Goal: Task Accomplishment & Management: Use online tool/utility

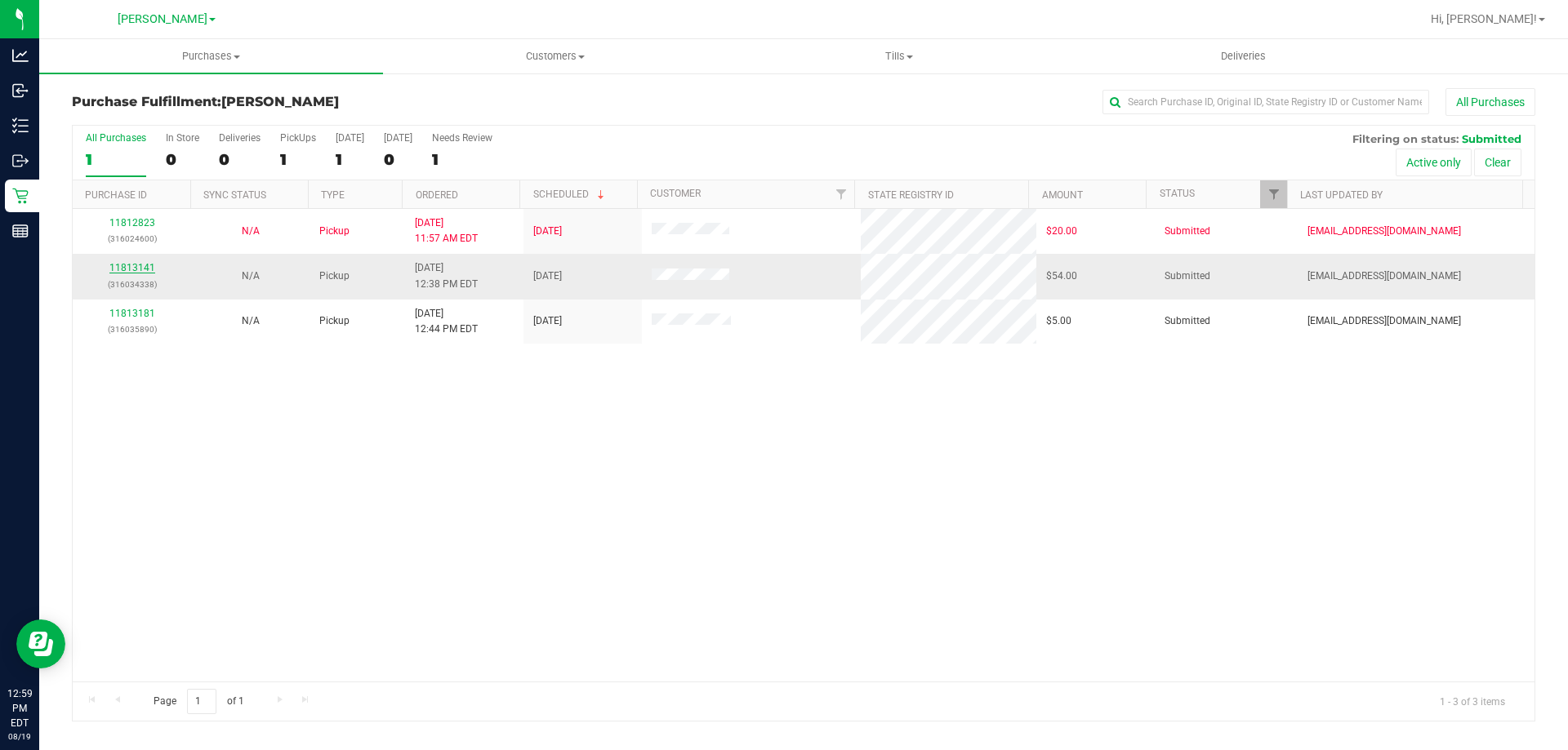
click at [140, 268] on link "11813141" at bounding box center [132, 268] width 46 height 11
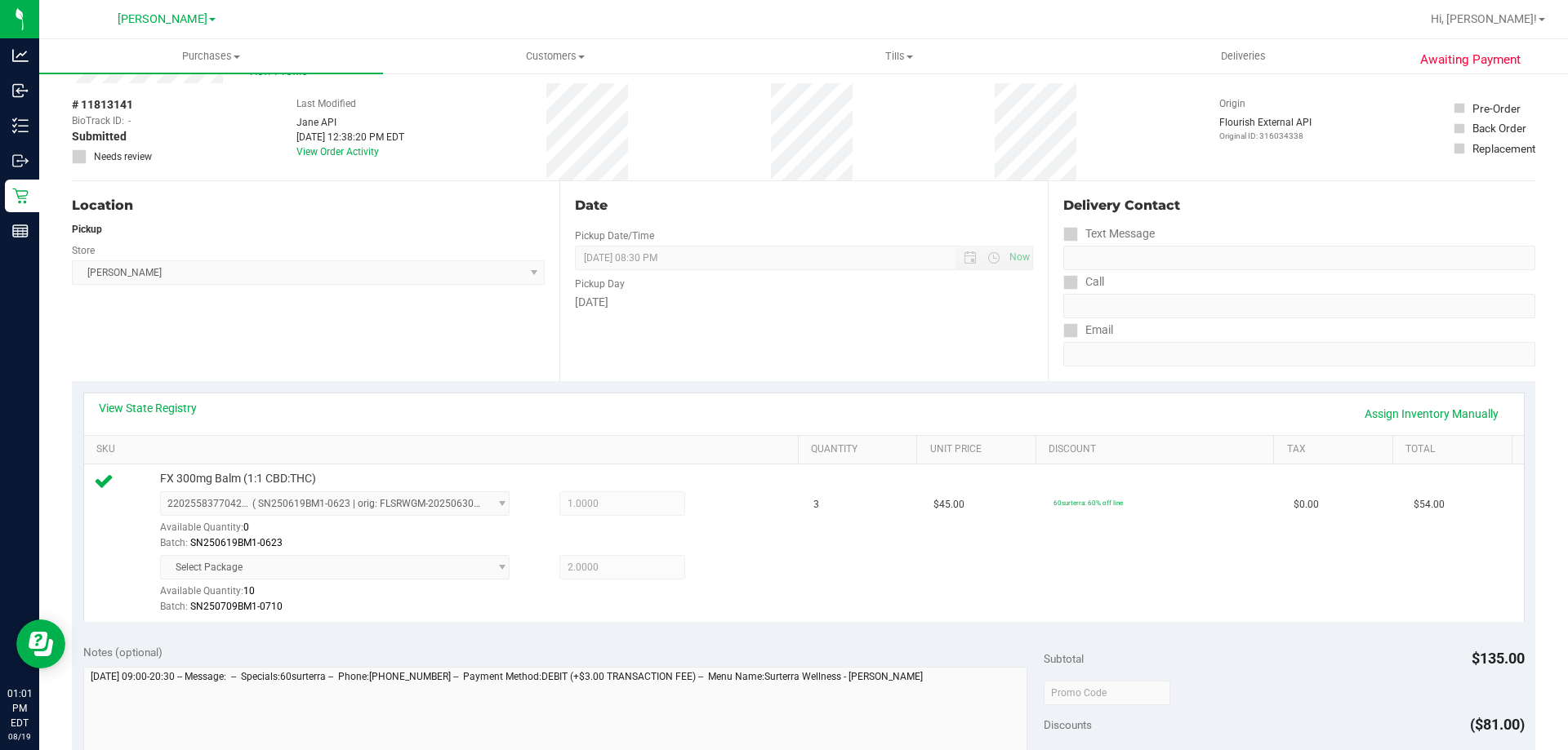
scroll to position [245, 0]
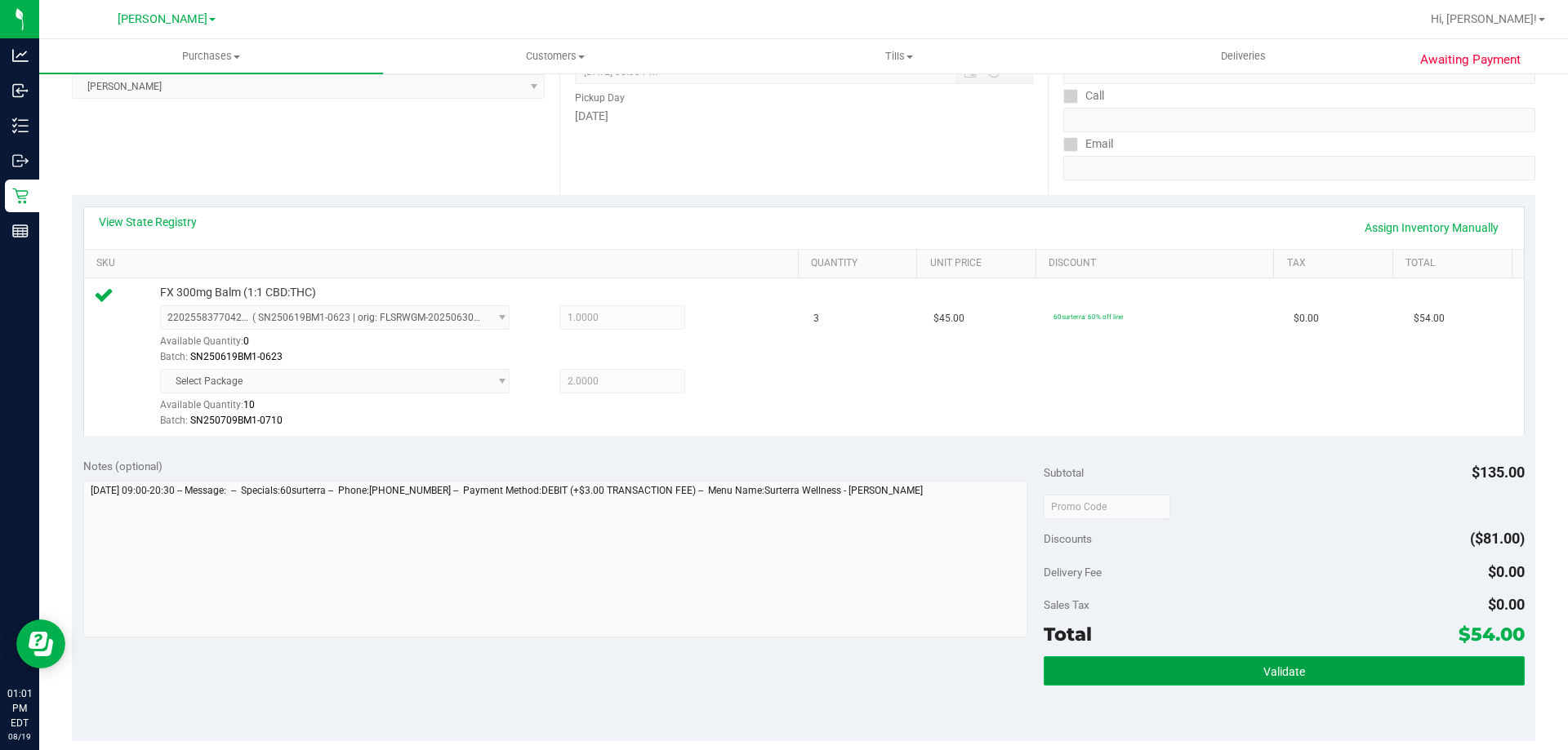
click at [1200, 657] on button "Validate" at bounding box center [1284, 671] width 480 height 29
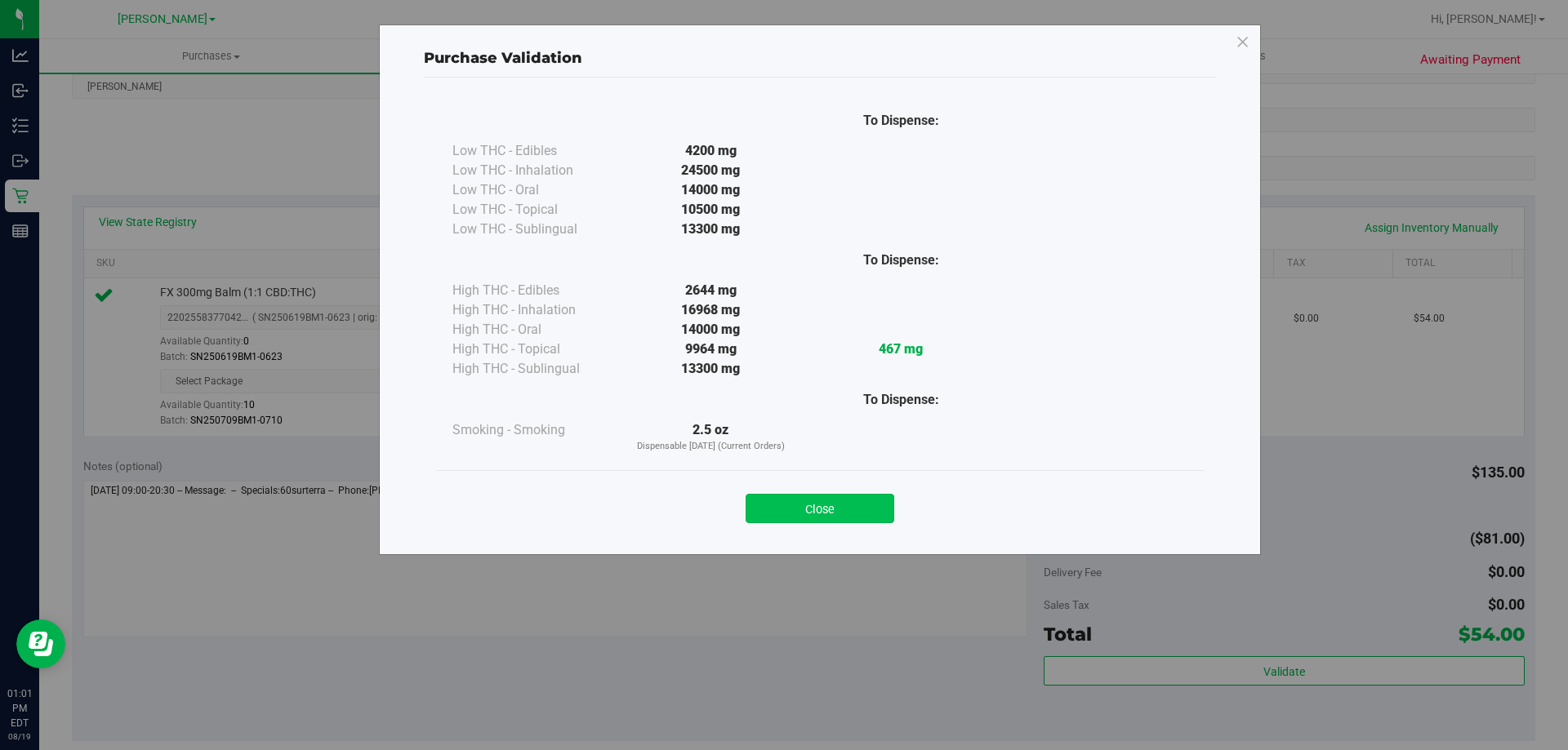
click at [850, 507] on button "Close" at bounding box center [820, 508] width 149 height 29
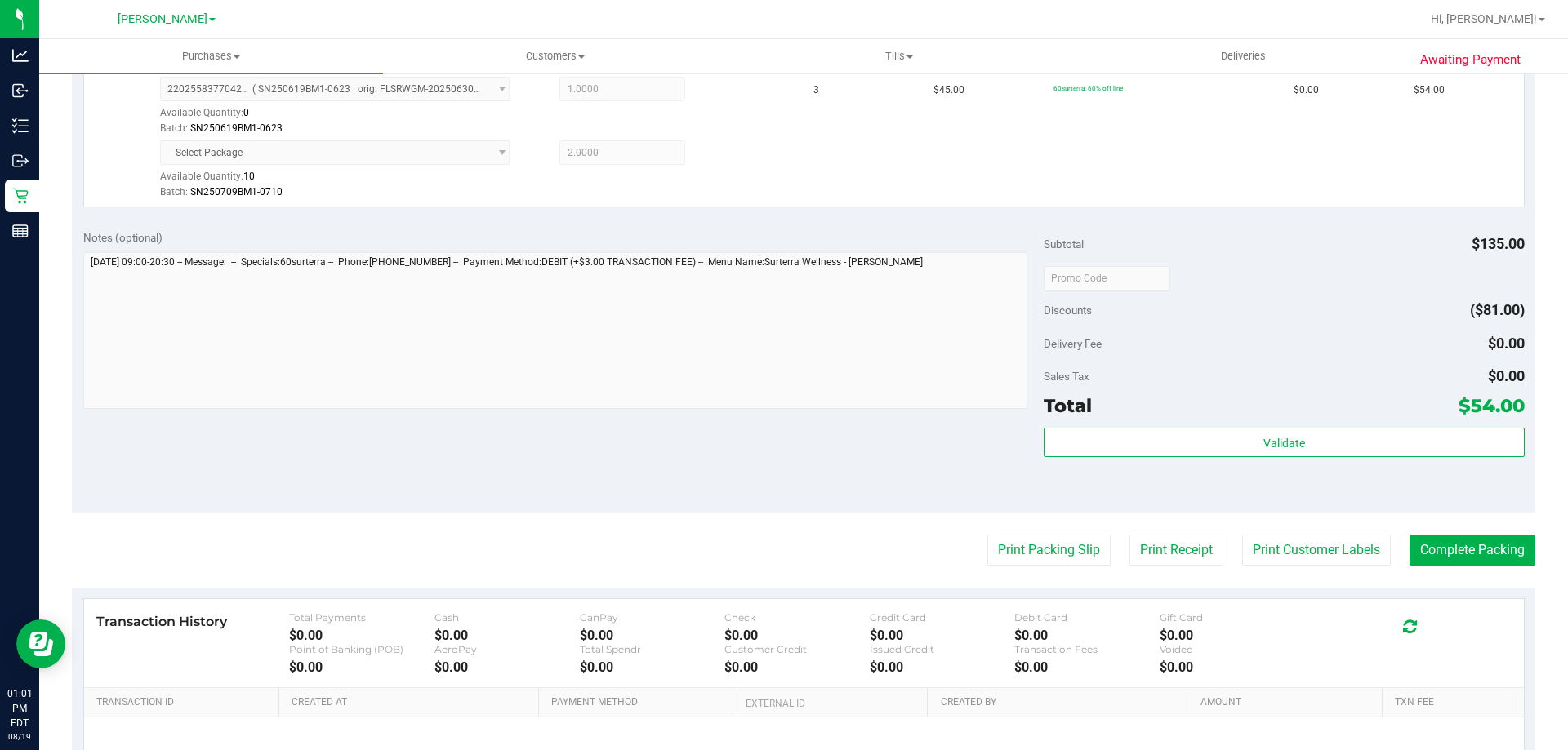
scroll to position [489, 0]
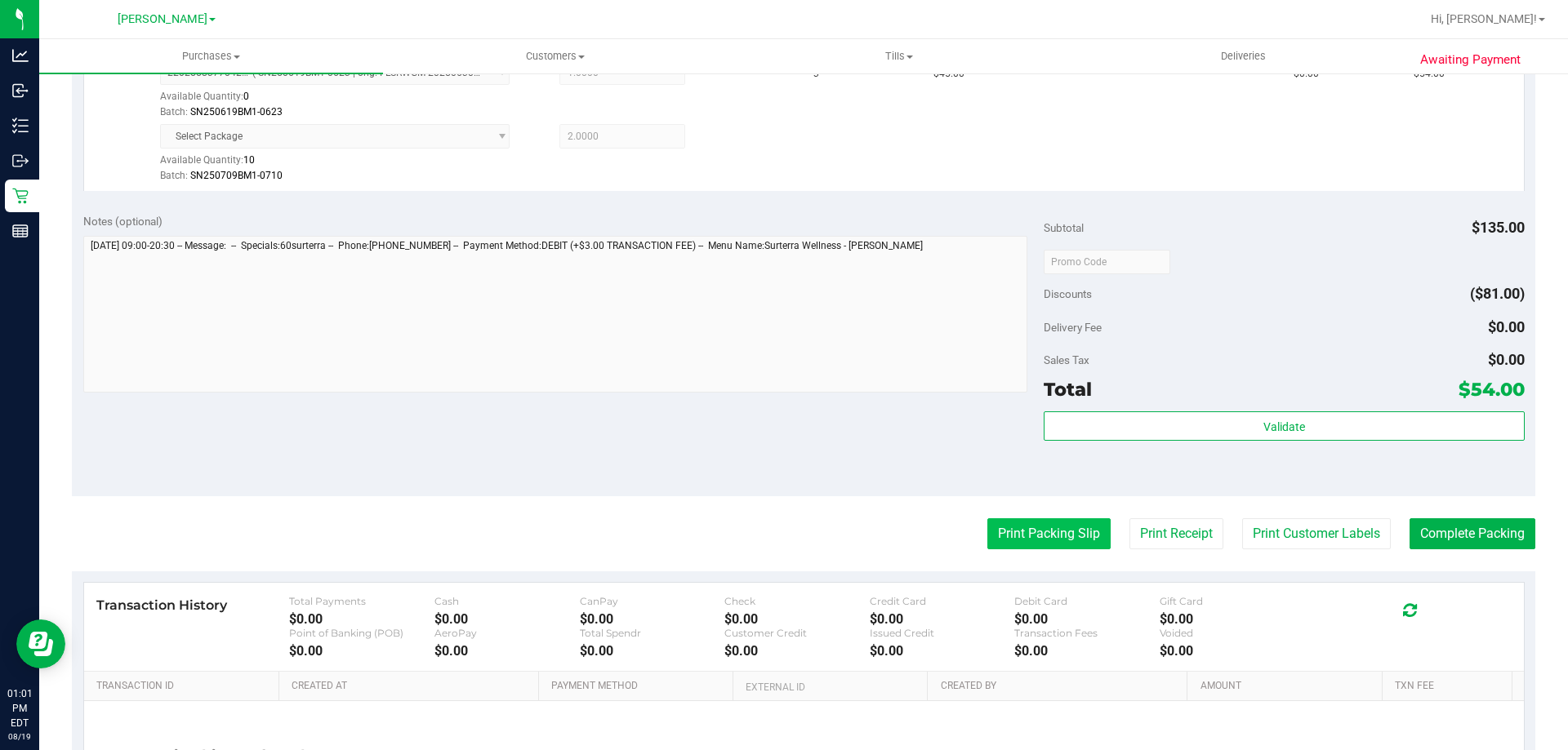
click at [1082, 535] on button "Print Packing Slip" at bounding box center [1049, 533] width 123 height 31
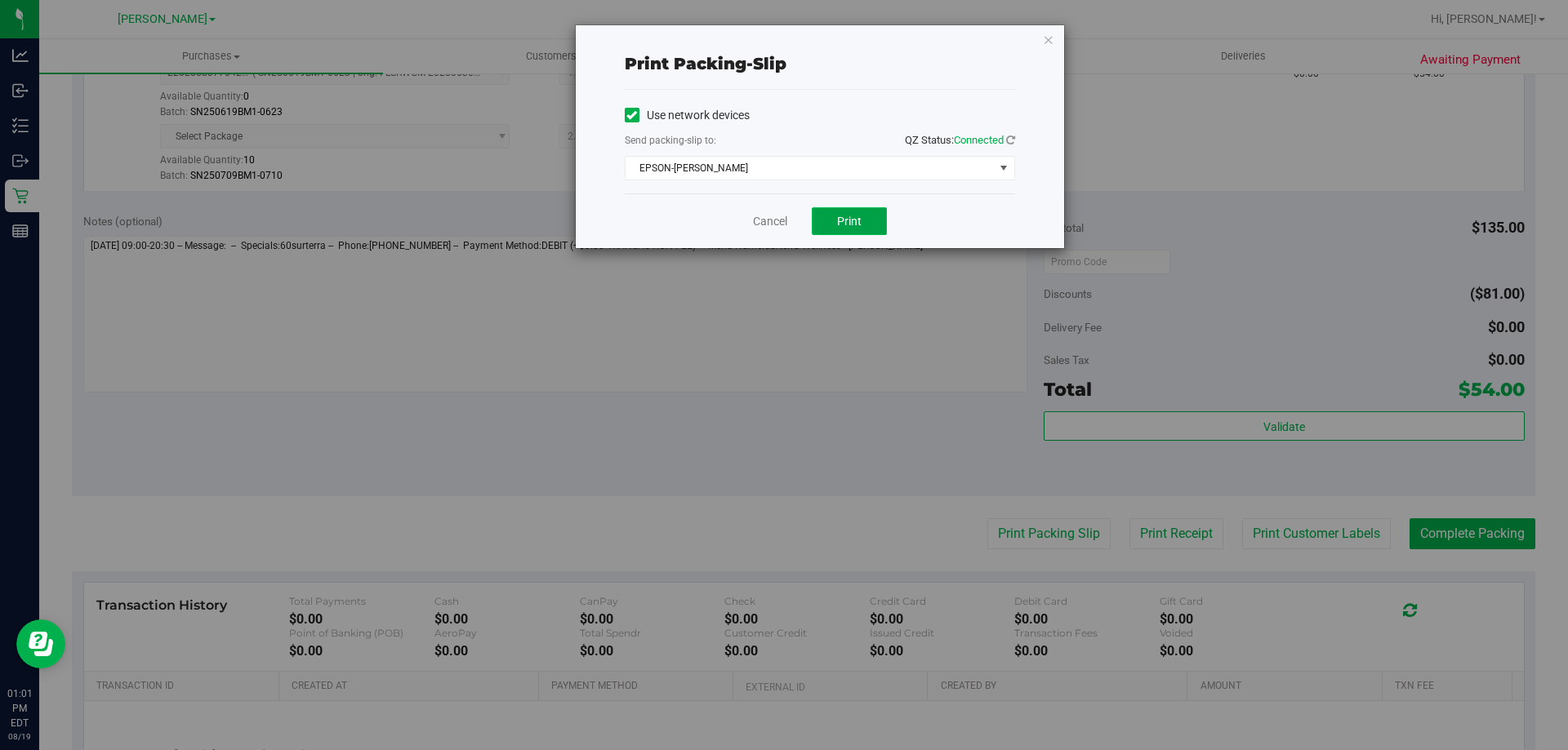
click at [845, 219] on span "Print" at bounding box center [849, 221] width 24 height 13
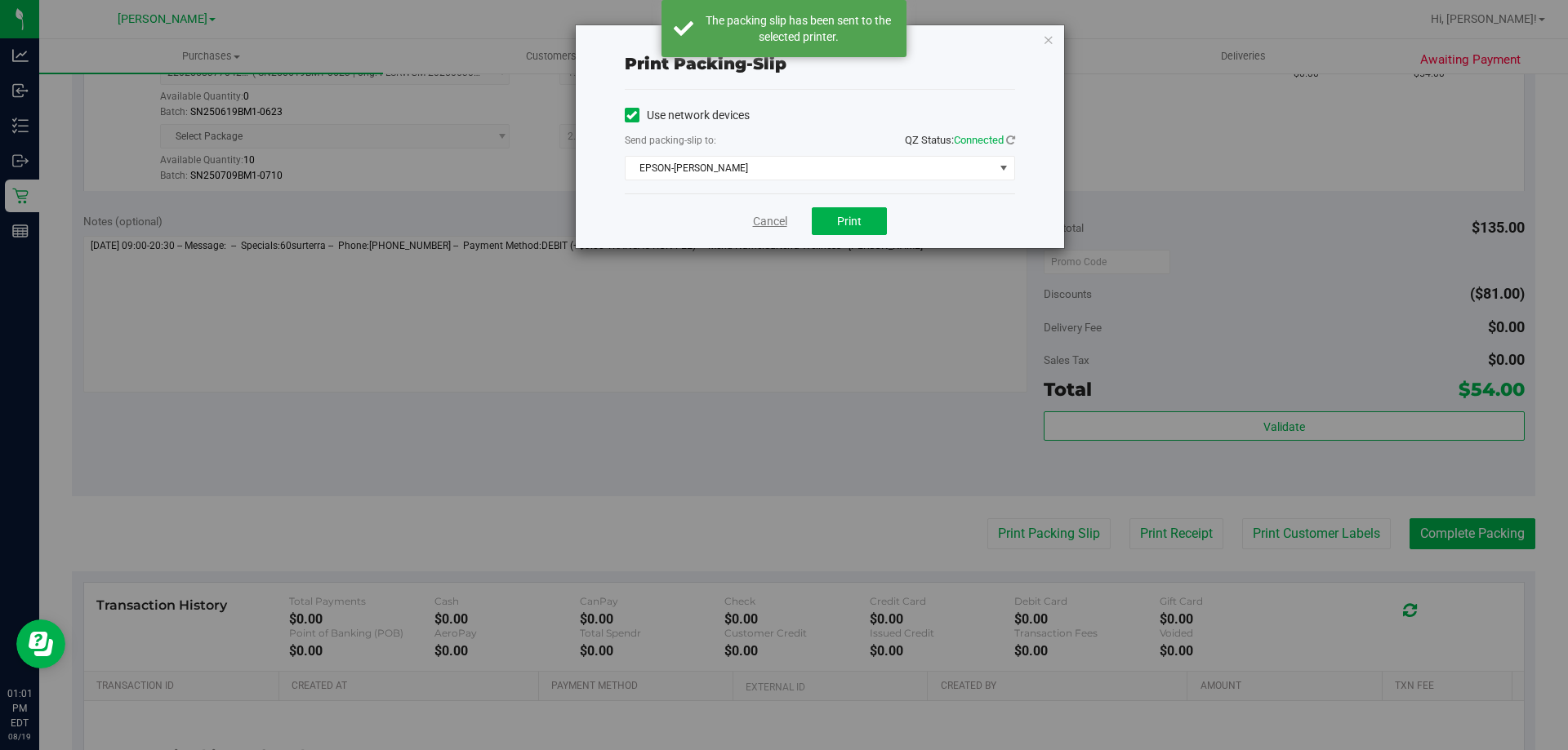
click at [781, 214] on link "Cancel" at bounding box center [770, 221] width 35 height 17
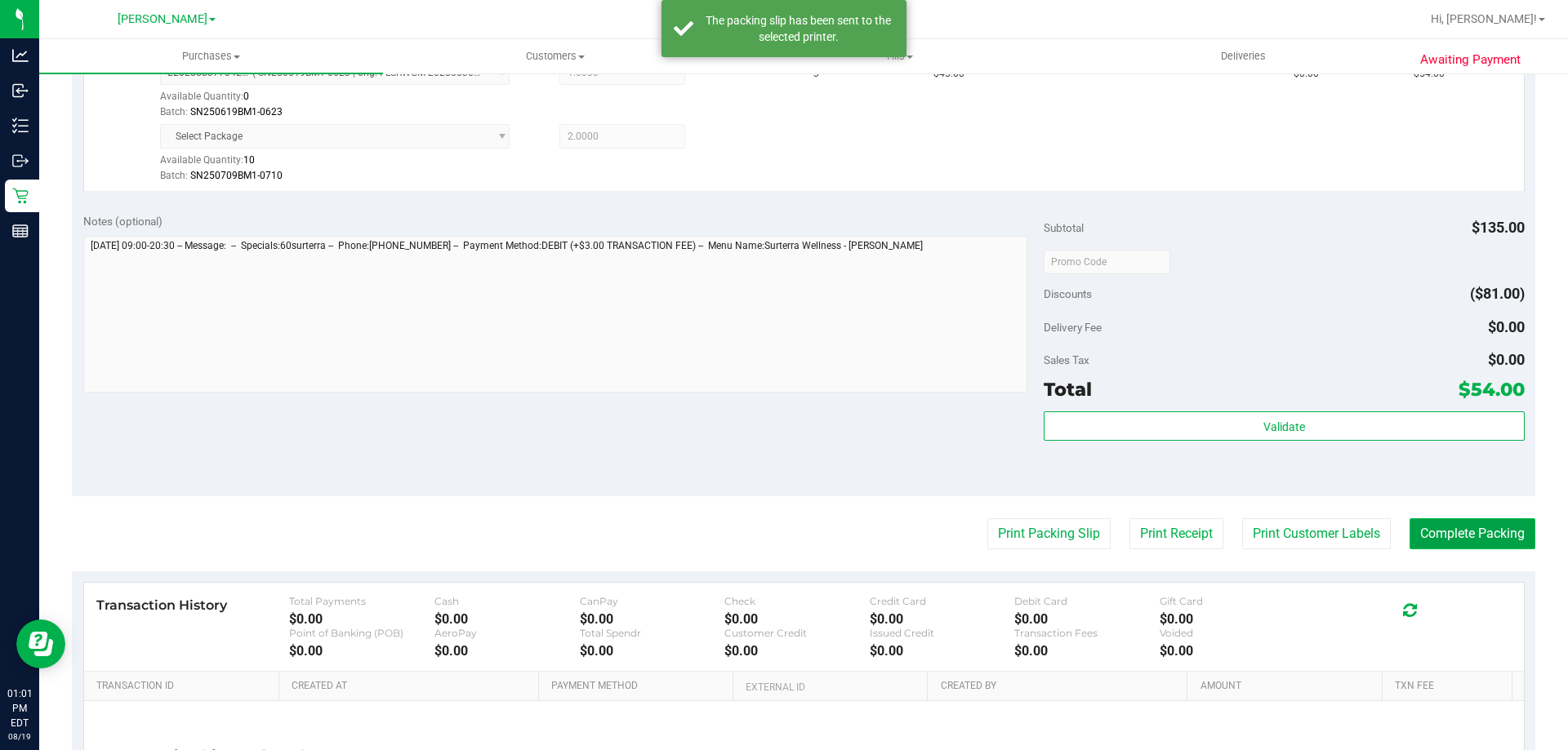
click at [1455, 547] on button "Complete Packing" at bounding box center [1473, 533] width 126 height 31
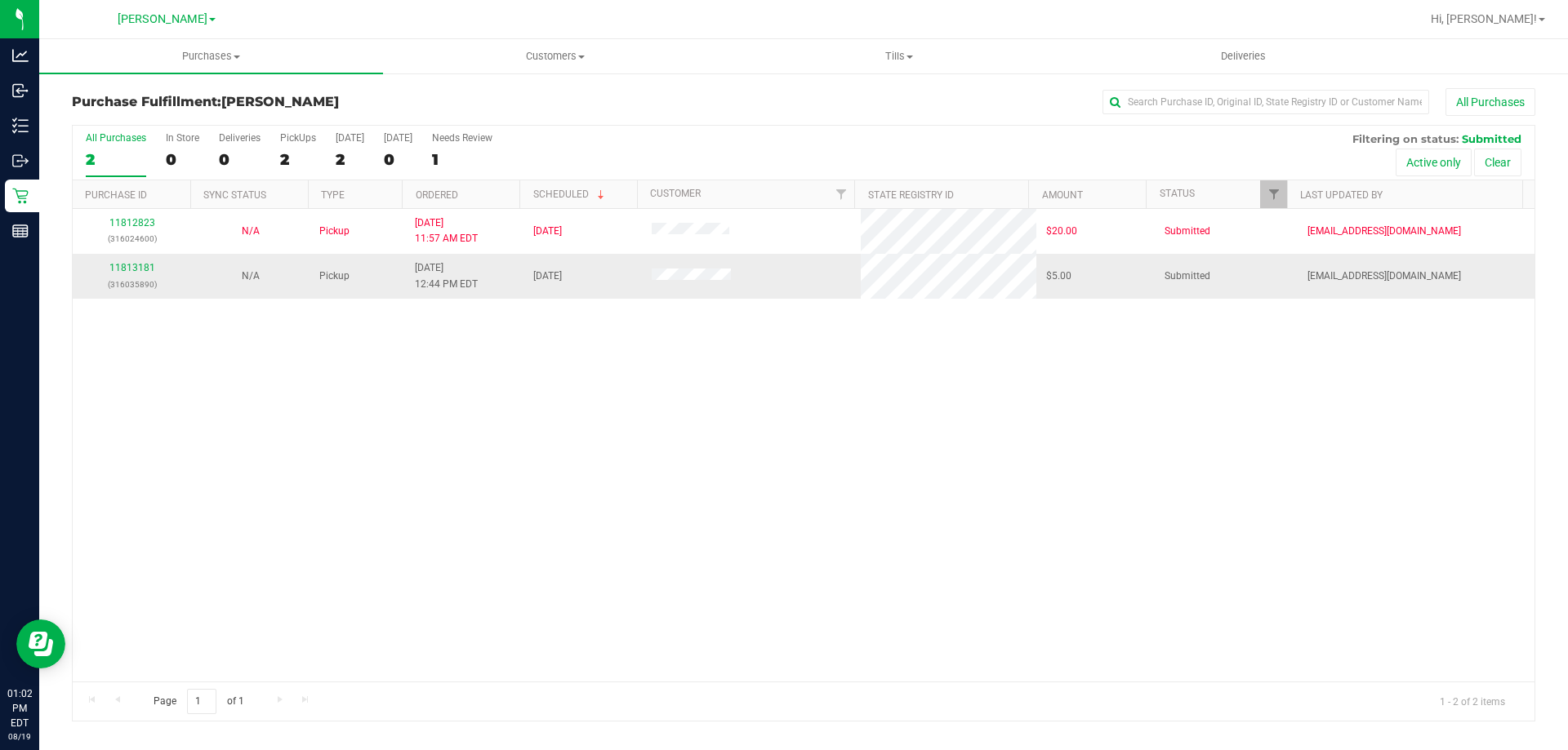
click at [119, 254] on td "11813181 (316035890)" at bounding box center [132, 276] width 119 height 44
click at [125, 272] on link "11813181" at bounding box center [132, 268] width 46 height 11
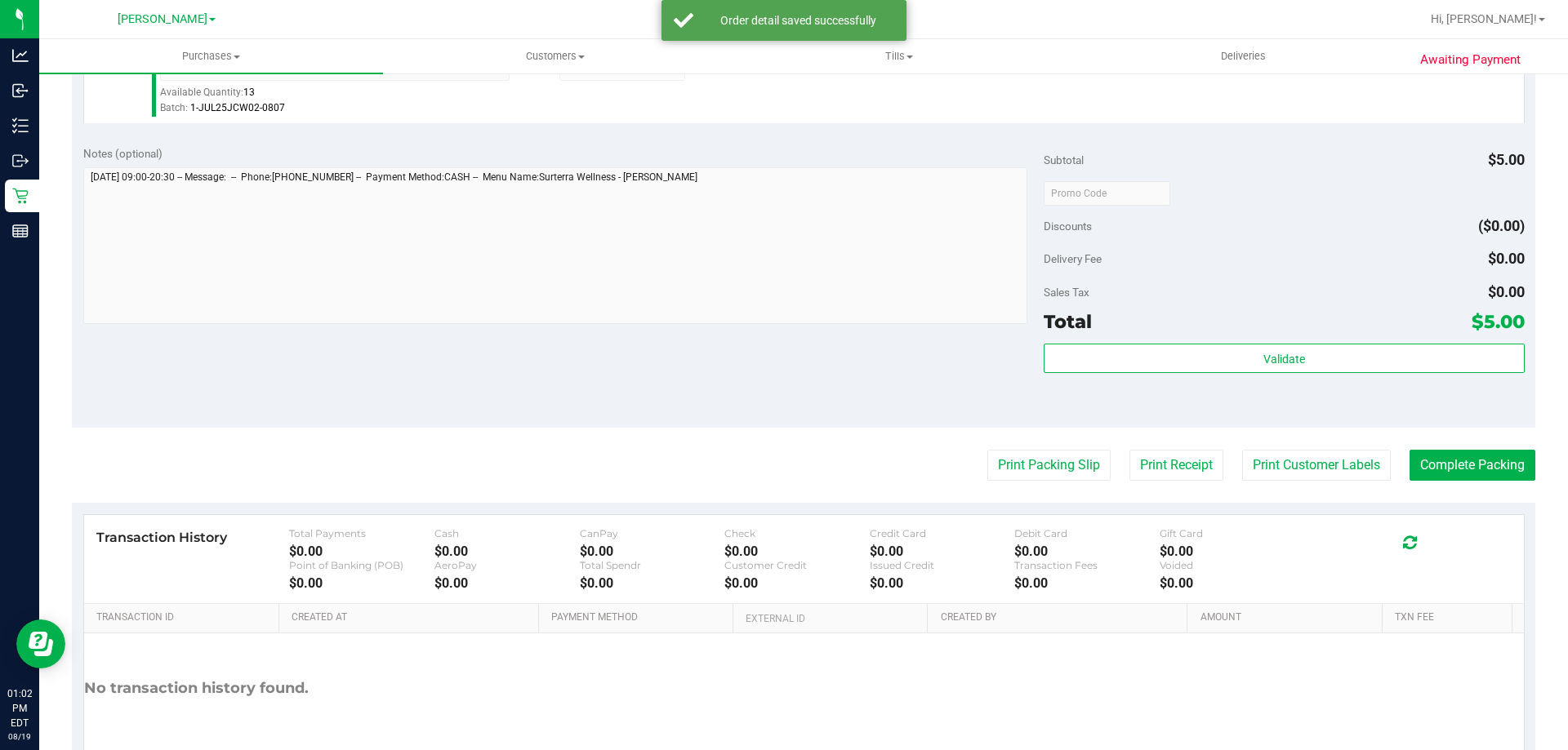
scroll to position [585, 0]
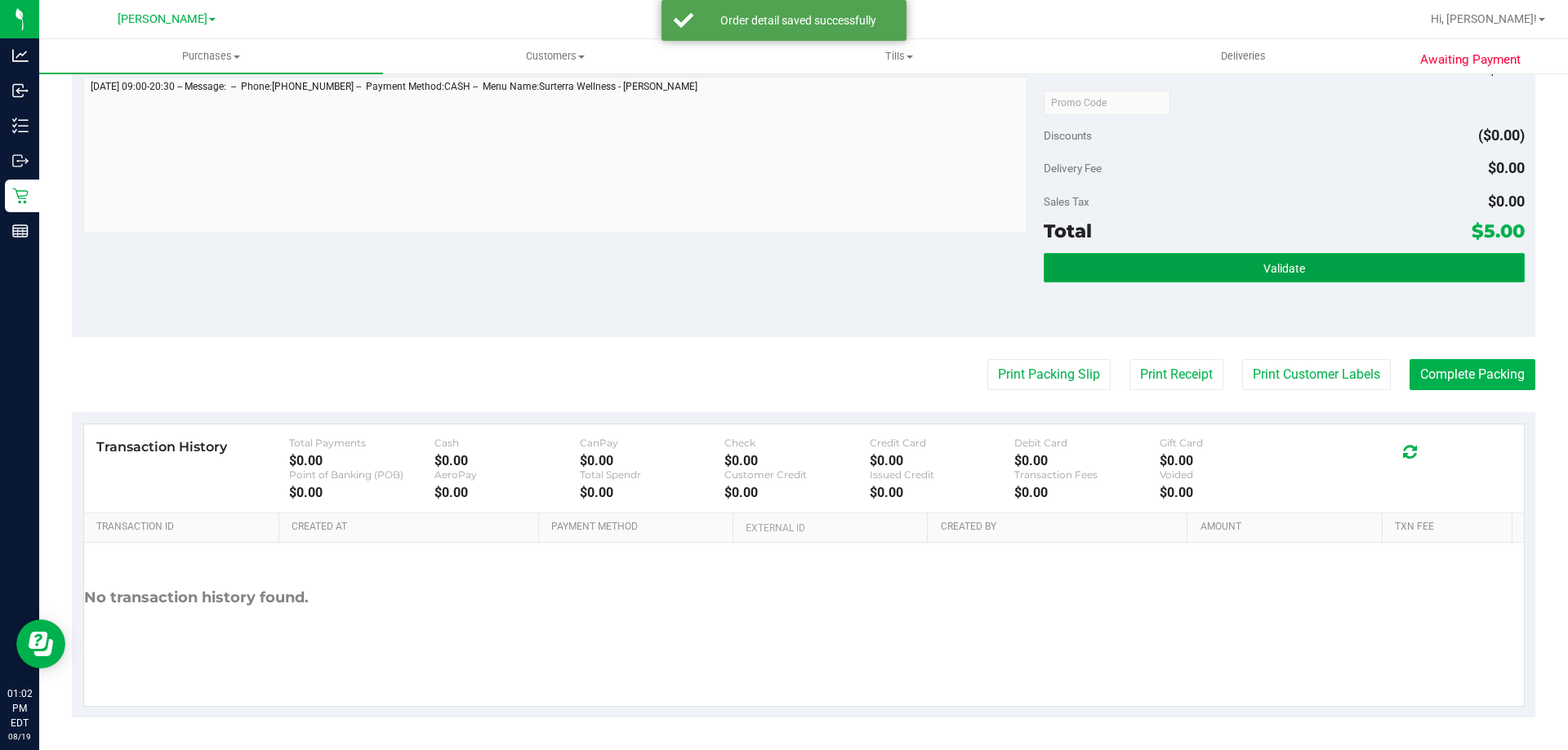
click at [1292, 257] on button "Validate" at bounding box center [1284, 267] width 480 height 29
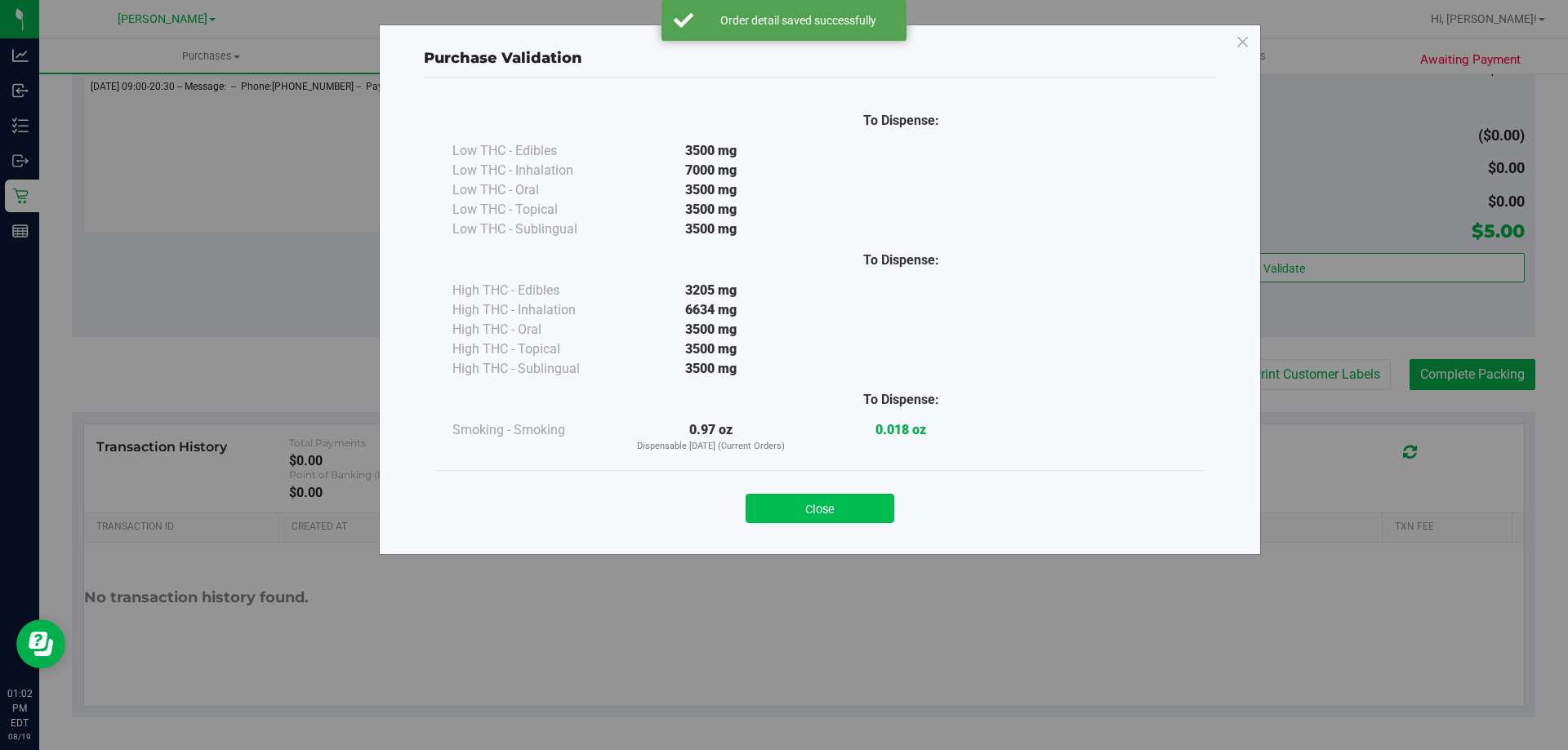
click at [832, 513] on button "Close" at bounding box center [820, 508] width 149 height 29
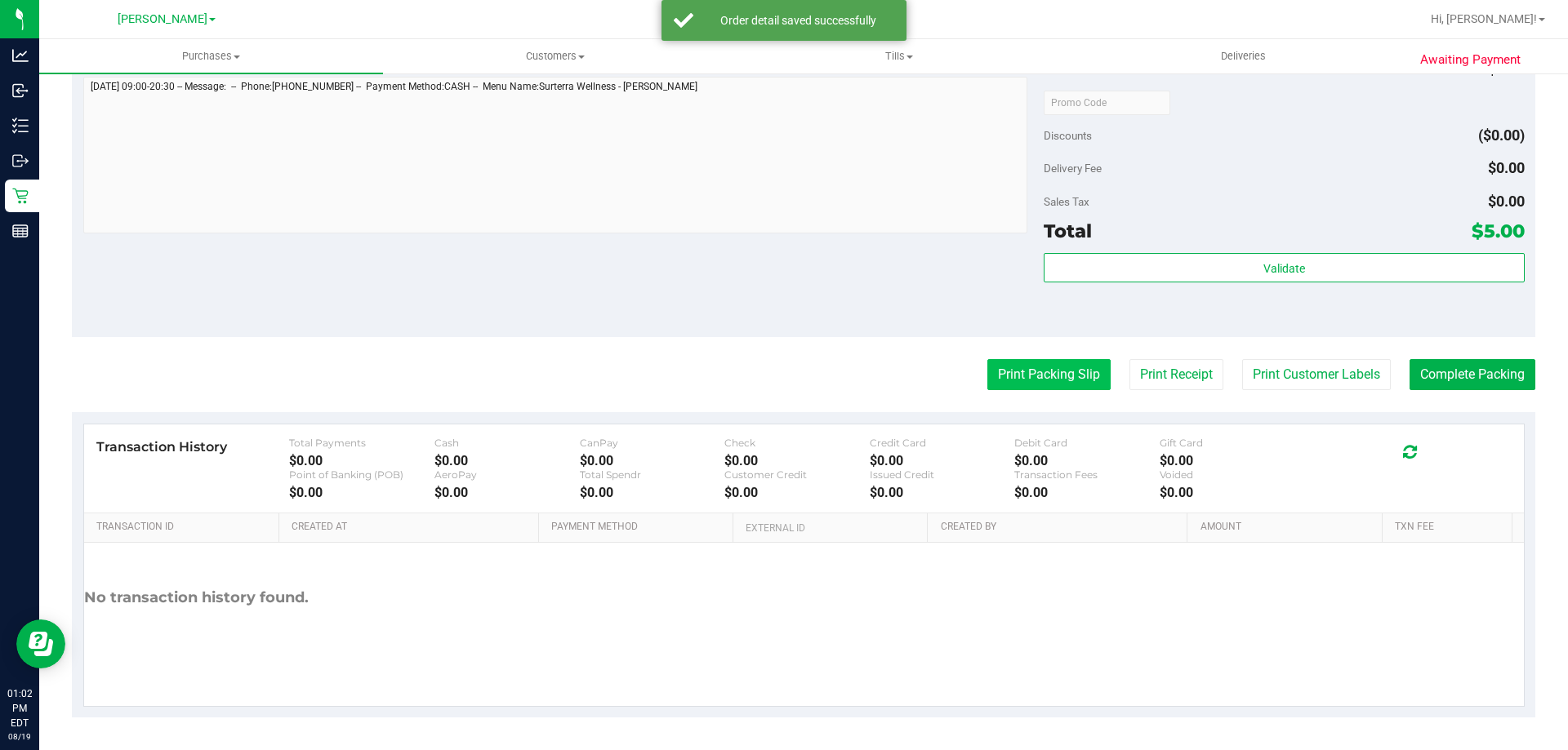
click at [1058, 386] on button "Print Packing Slip" at bounding box center [1049, 375] width 123 height 31
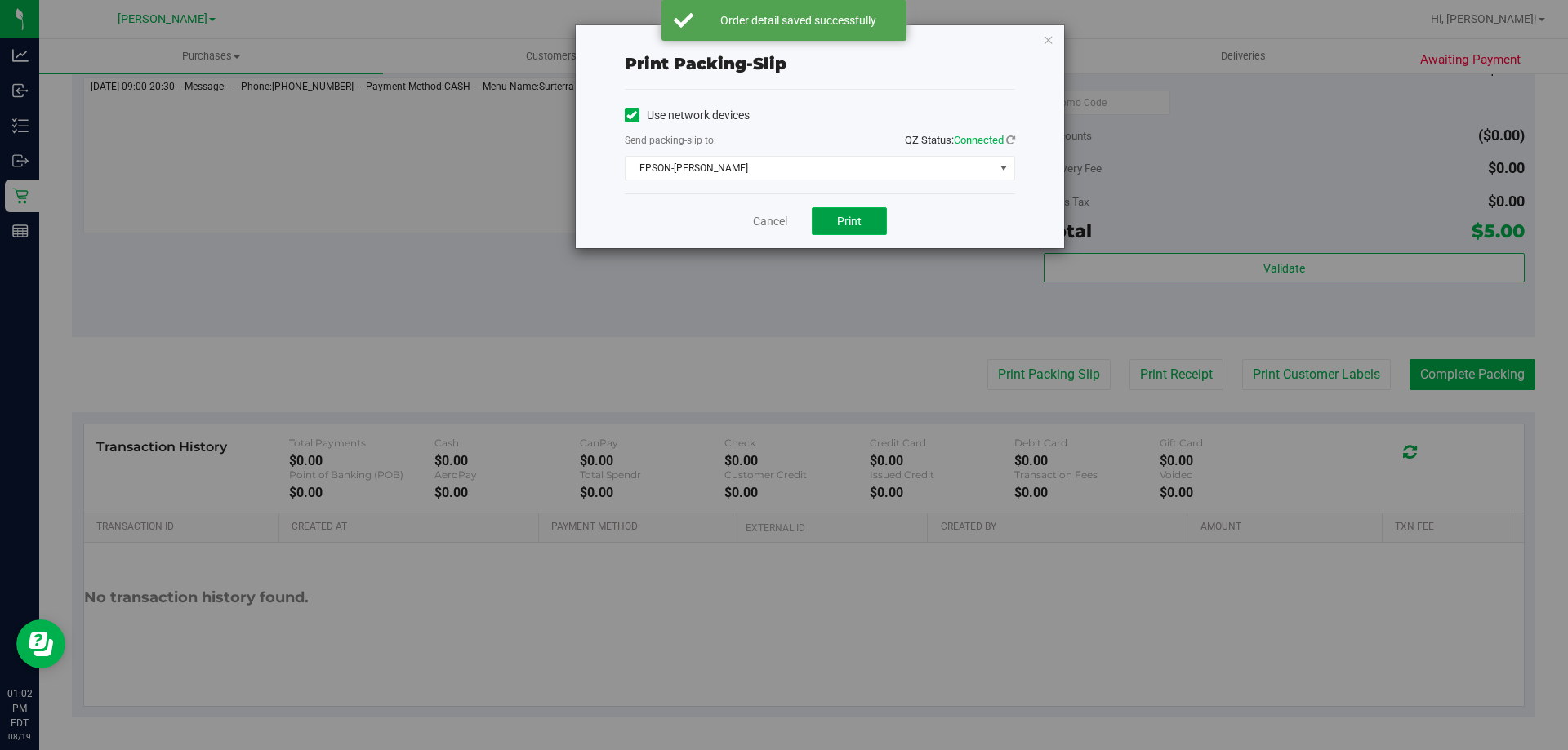
click at [859, 219] on span "Print" at bounding box center [849, 221] width 24 height 13
click at [777, 217] on link "Cancel" at bounding box center [770, 221] width 35 height 17
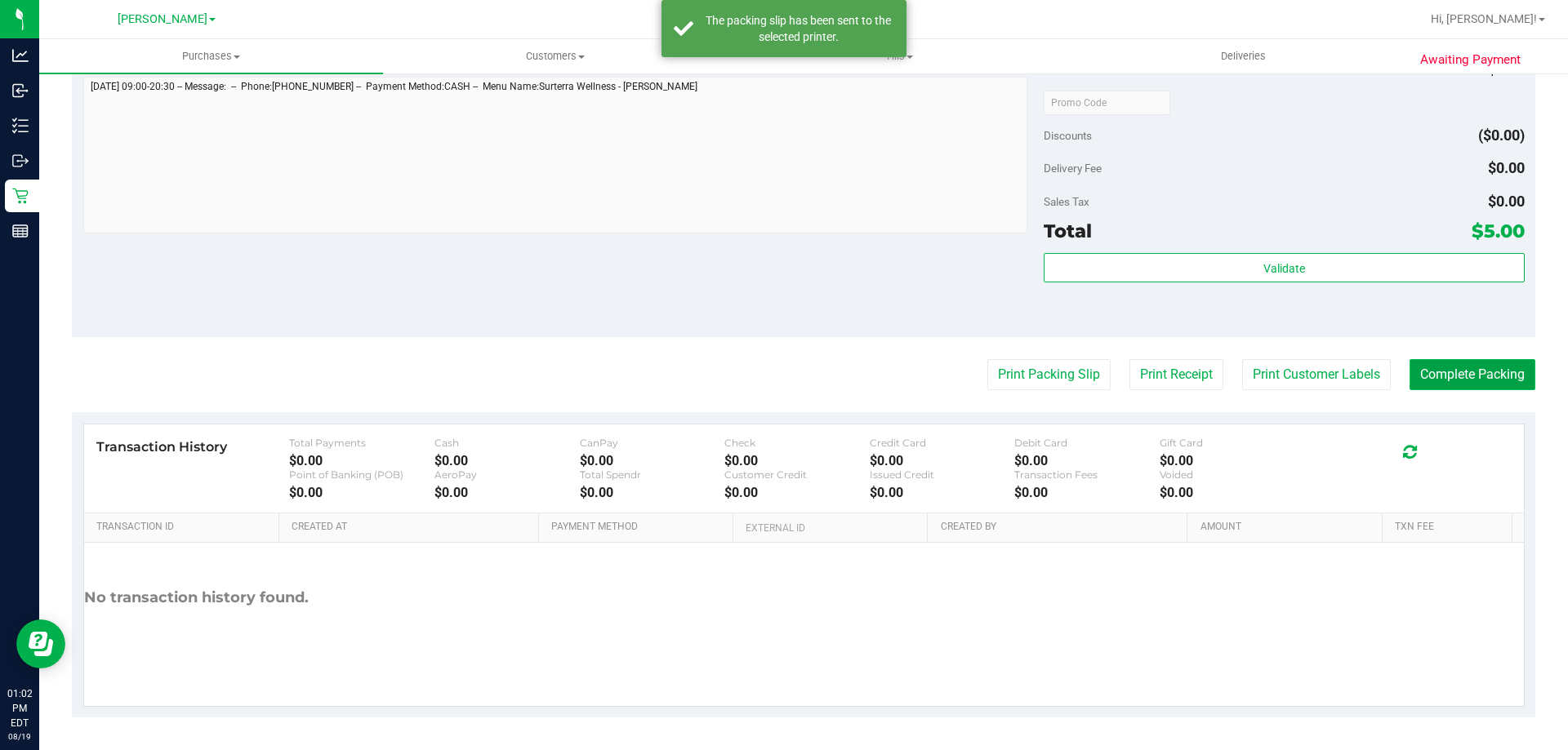
click at [1500, 383] on button "Complete Packing" at bounding box center [1473, 375] width 126 height 31
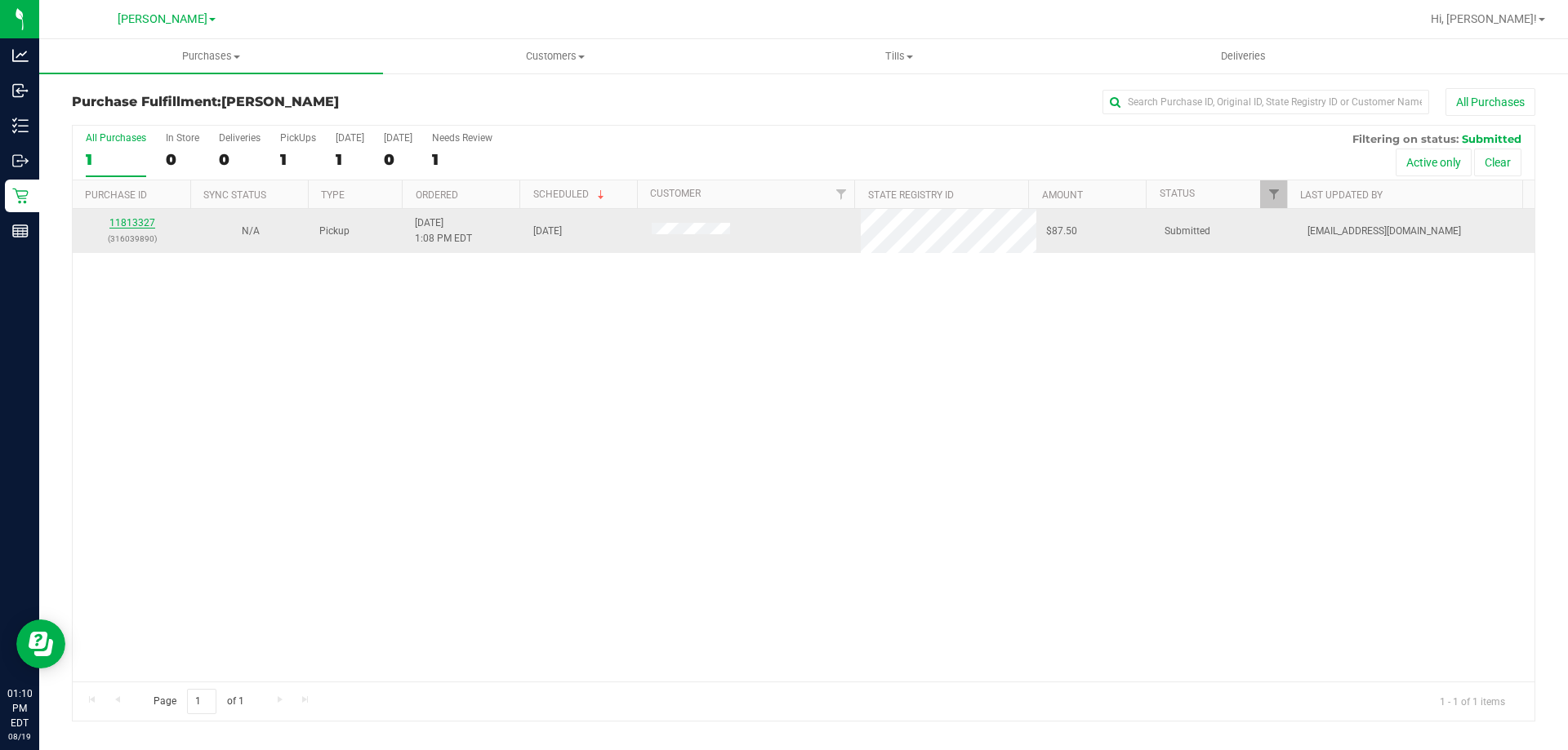
click at [133, 218] on link "11813327" at bounding box center [132, 222] width 46 height 11
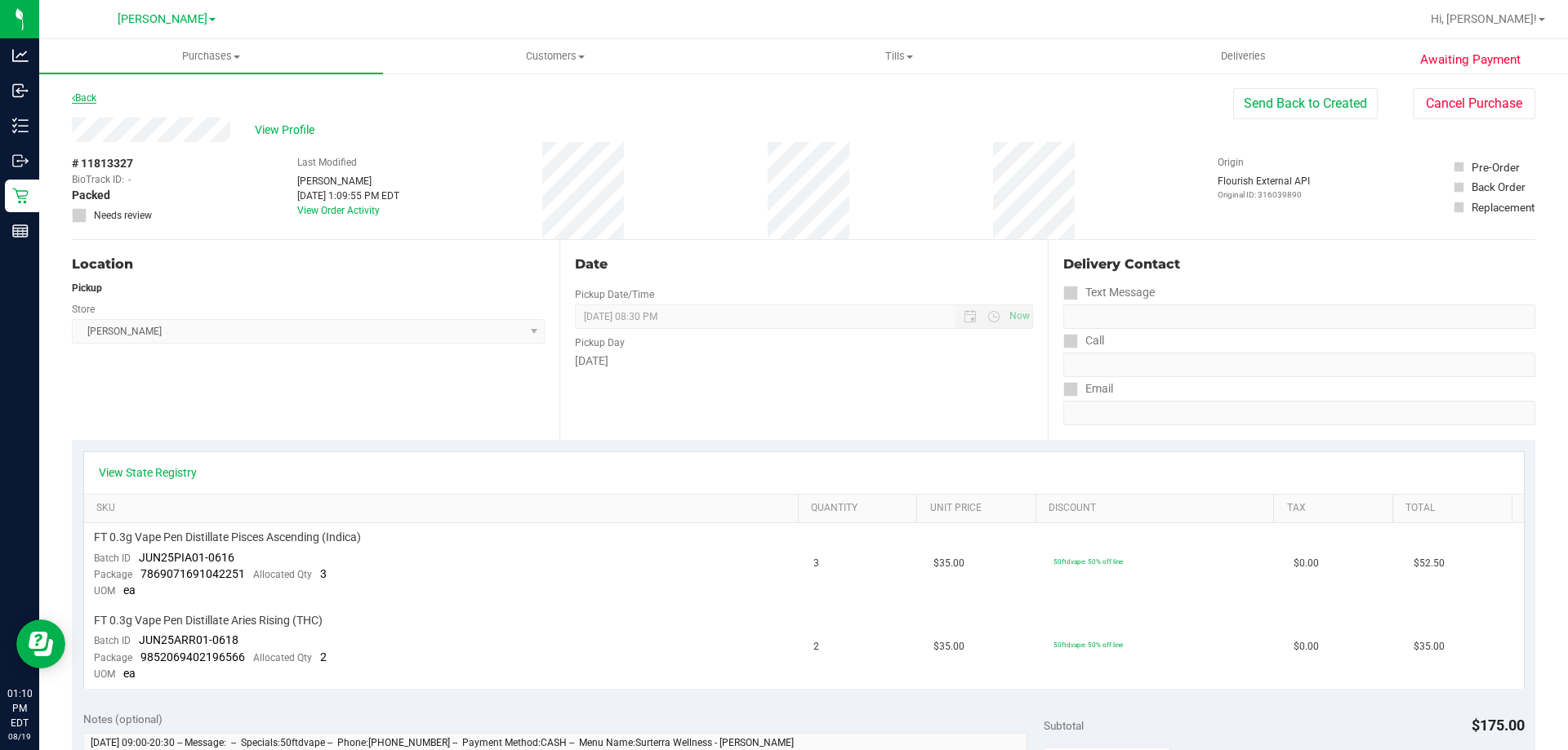
click at [85, 99] on link "Back" at bounding box center [84, 98] width 24 height 11
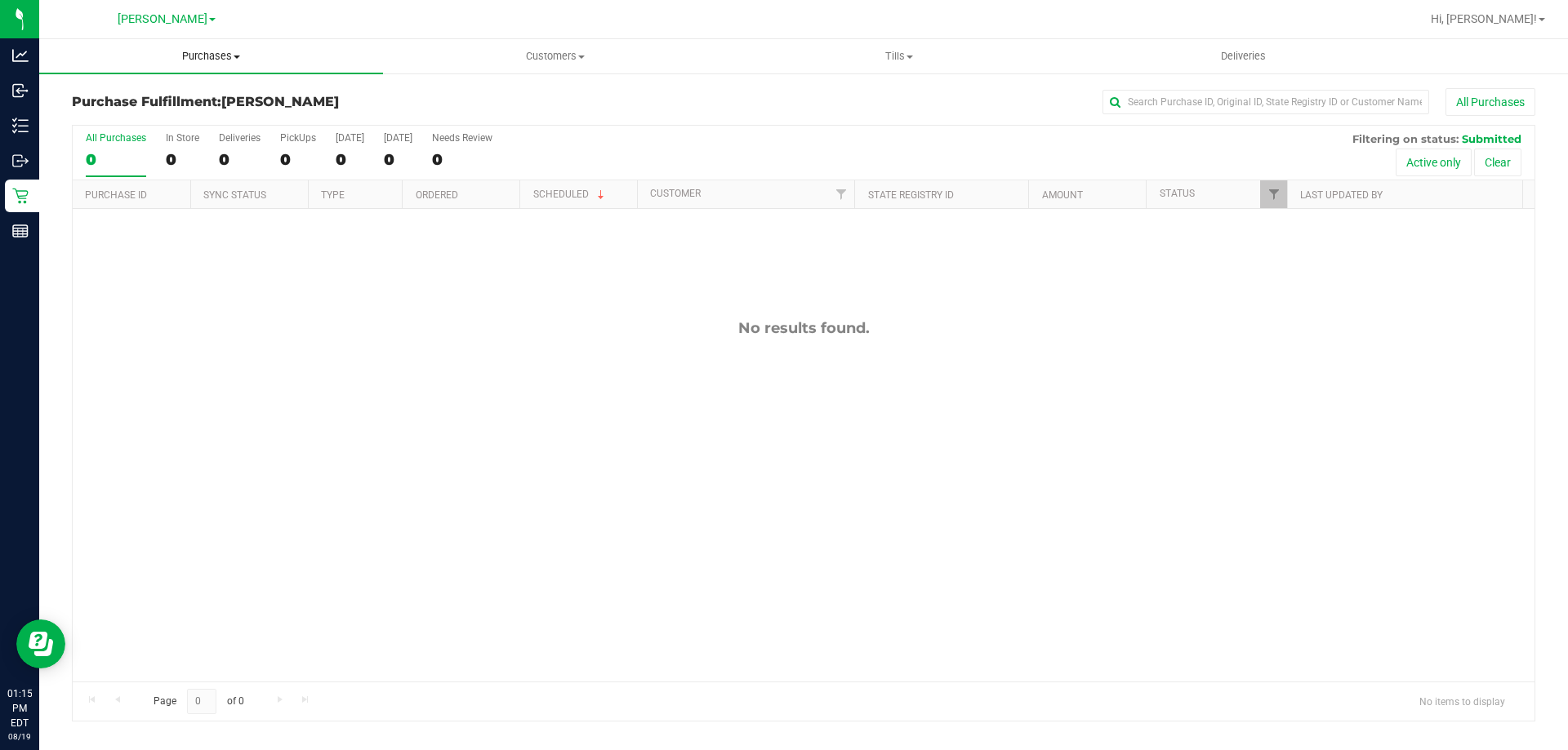
click at [264, 62] on span "Purchases" at bounding box center [211, 56] width 344 height 15
click at [150, 120] on li "Fulfillment" at bounding box center [211, 118] width 344 height 20
click at [231, 56] on span "Purchases" at bounding box center [211, 56] width 344 height 15
click at [128, 122] on span "Fulfillment" at bounding box center [90, 118] width 101 height 14
click at [230, 60] on span "Purchases" at bounding box center [211, 56] width 344 height 15
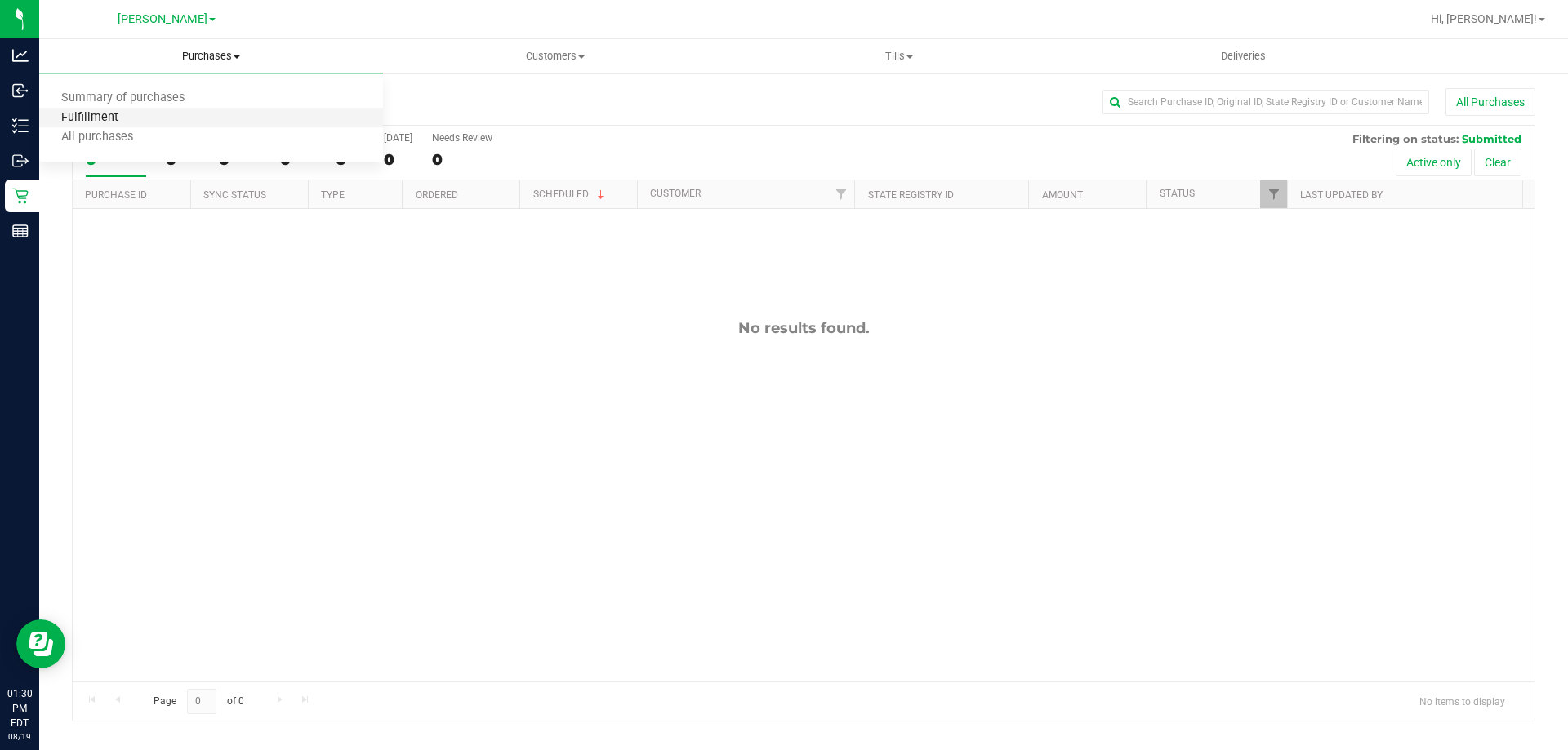
click at [113, 119] on span "Fulfillment" at bounding box center [90, 118] width 101 height 14
click at [225, 53] on span "Purchases" at bounding box center [211, 56] width 344 height 15
click at [148, 114] on li "Fulfillment" at bounding box center [211, 118] width 344 height 20
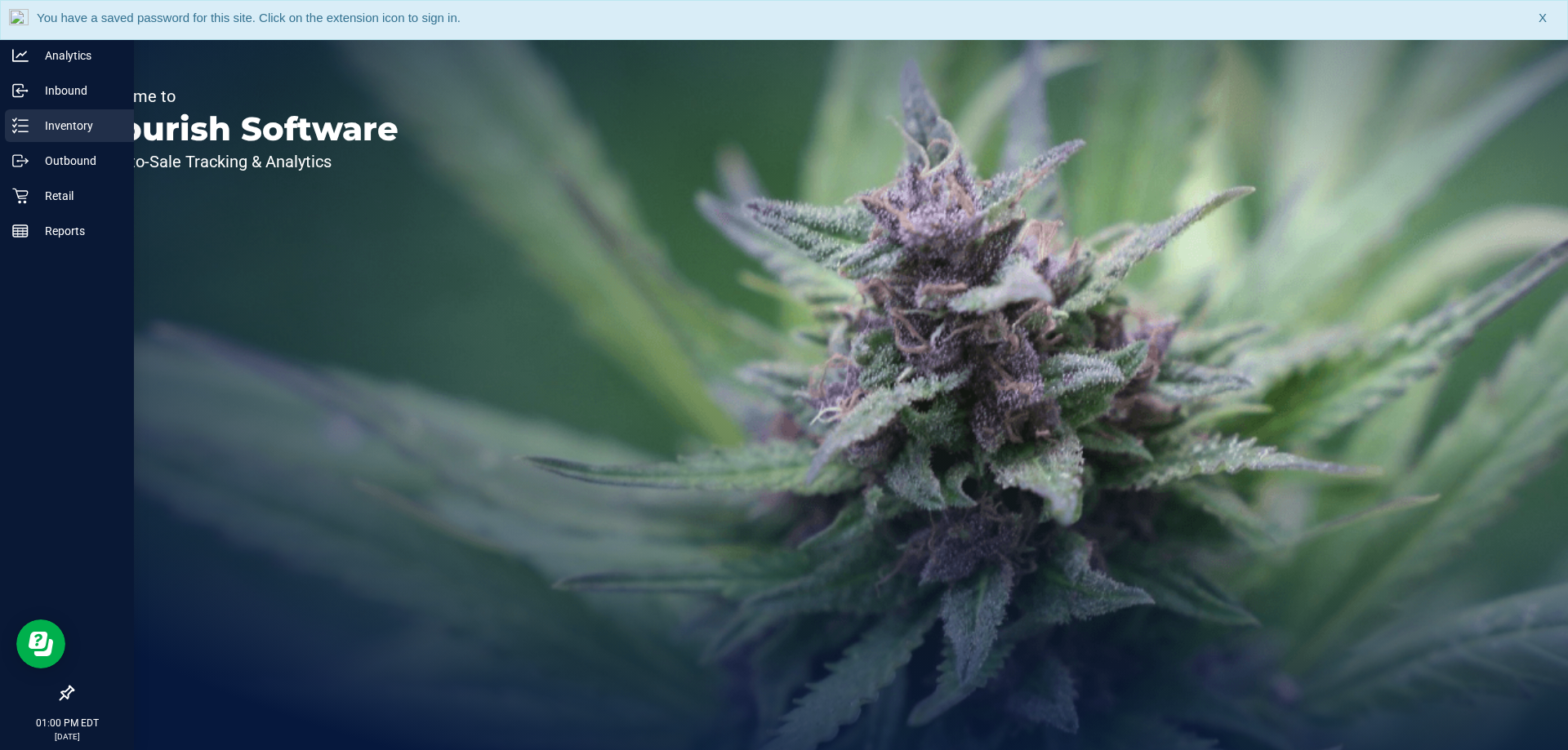
click at [58, 120] on p "Inventory" at bounding box center [78, 125] width 98 height 20
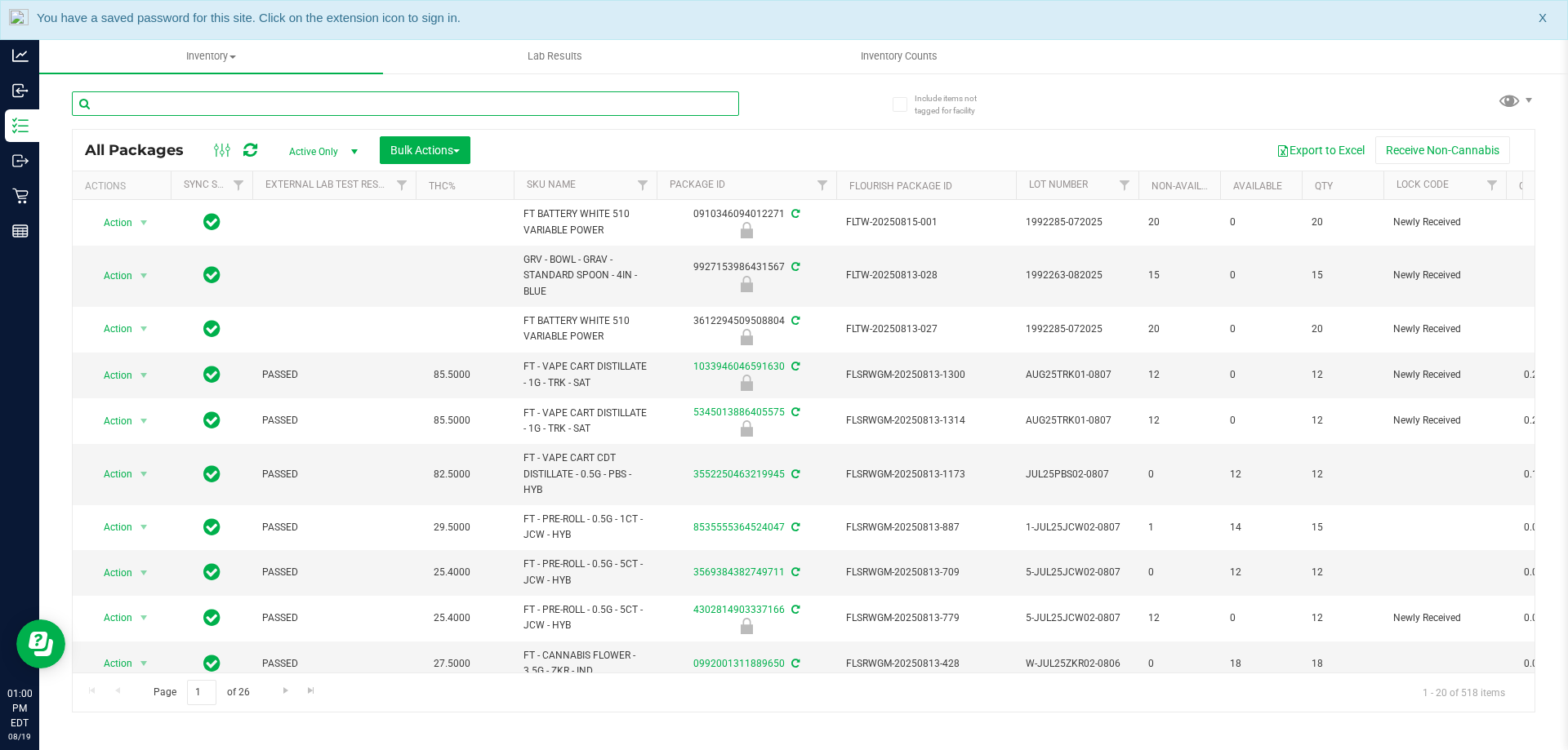
click at [256, 106] on input "text" at bounding box center [406, 104] width 667 height 24
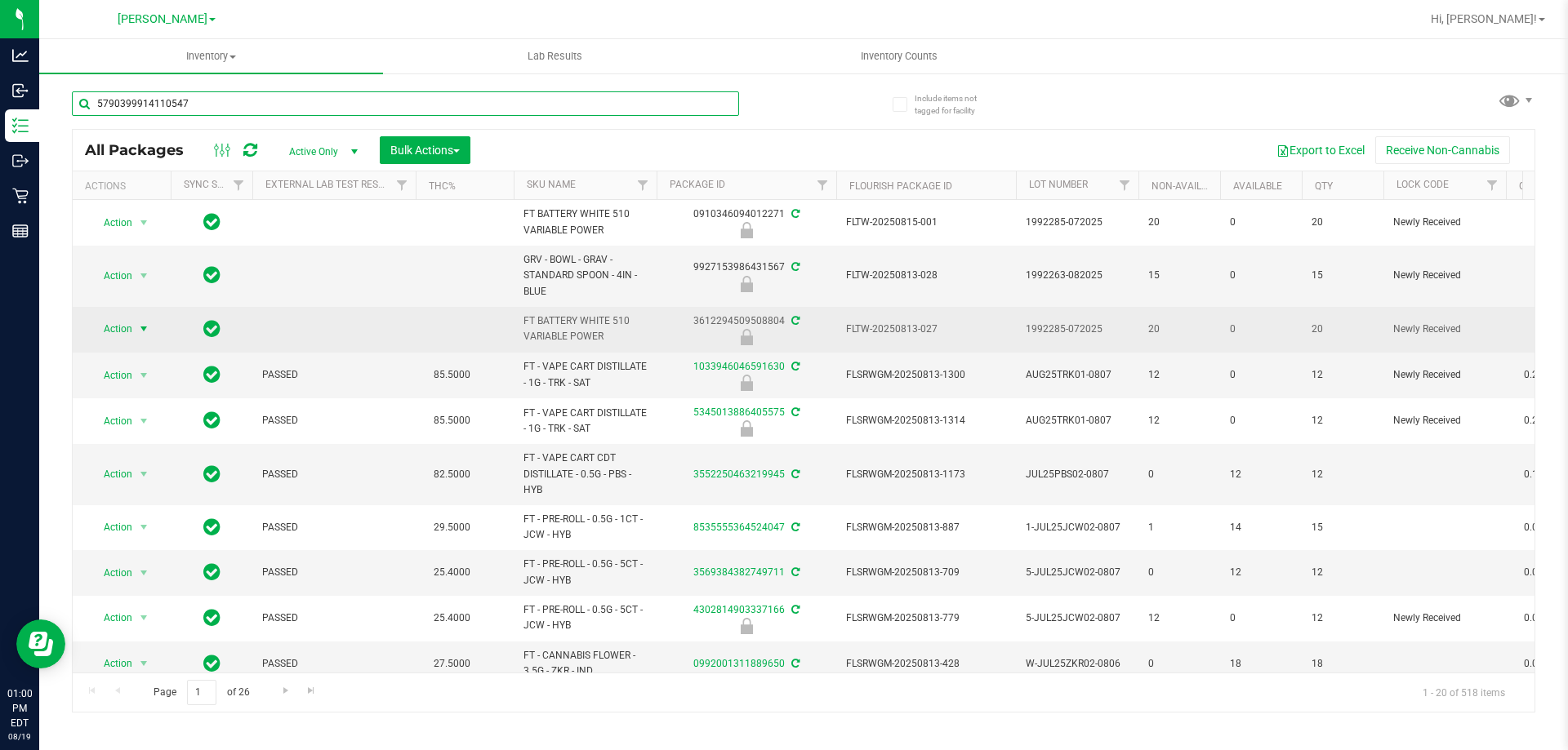
type input "5790399914110547"
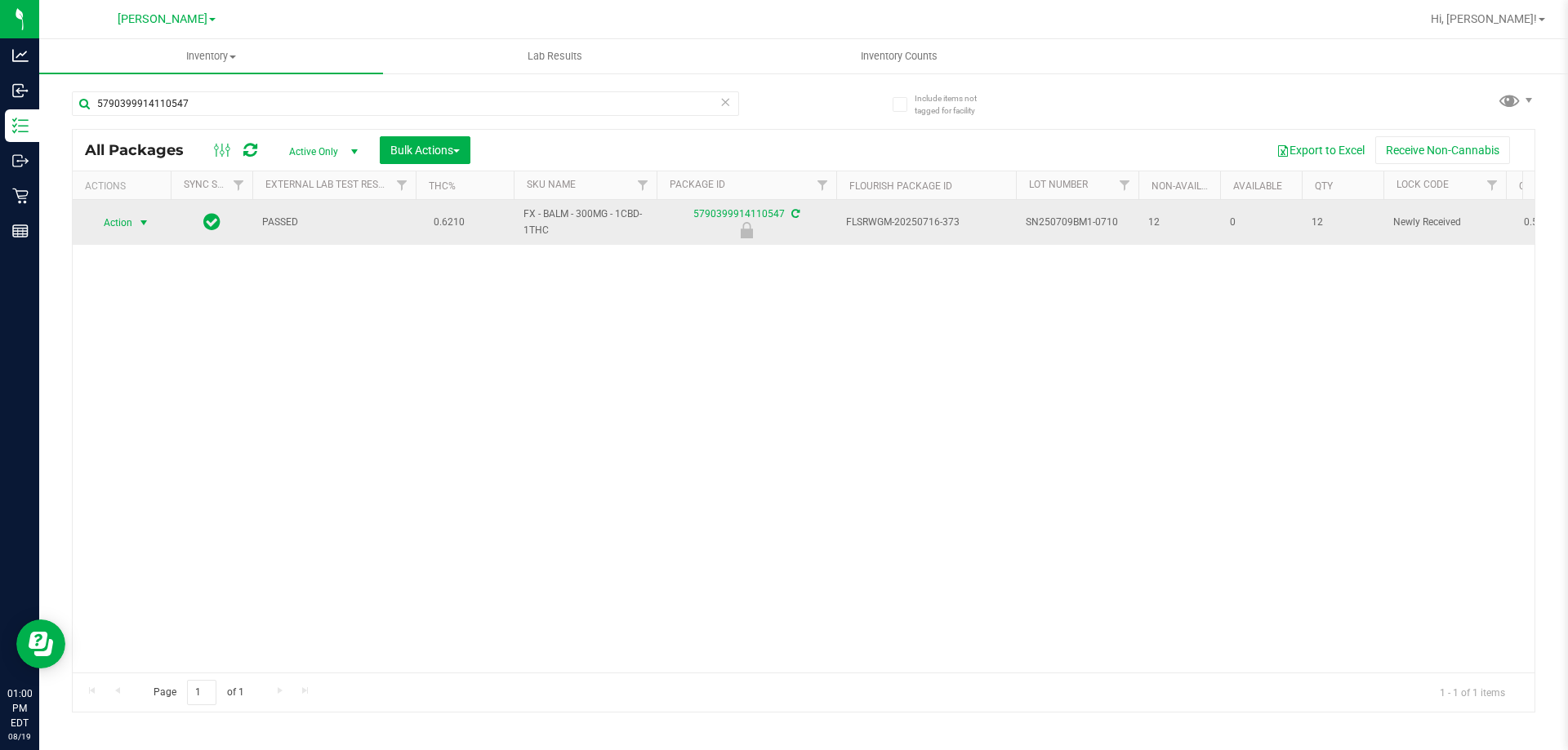
click at [138, 219] on span "select" at bounding box center [144, 223] width 13 height 13
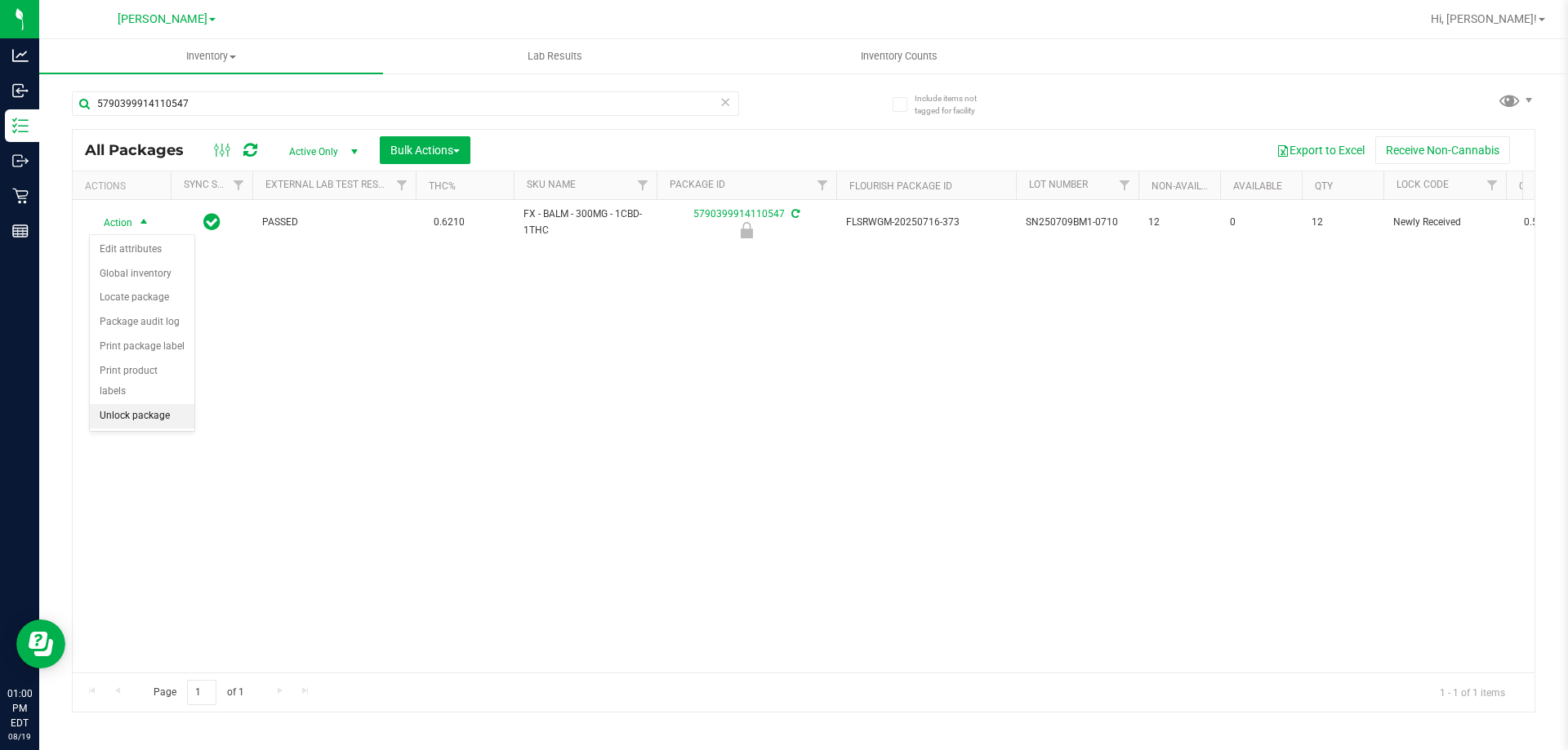
click at [149, 404] on li "Unlock package" at bounding box center [142, 417] width 105 height 24
